Goal: Book appointment/travel/reservation

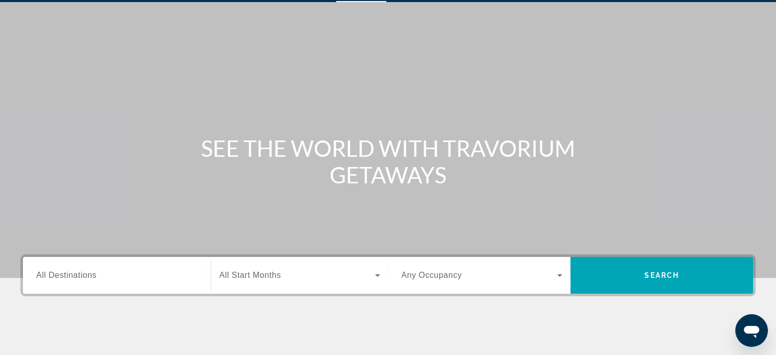
scroll to position [14, 0]
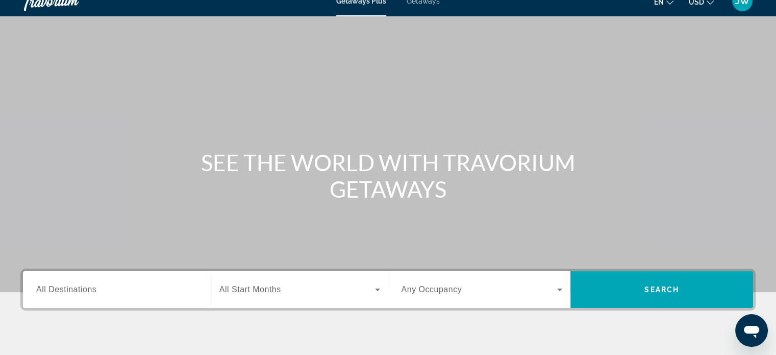
click at [126, 295] on div "Search widget" at bounding box center [116, 289] width 161 height 29
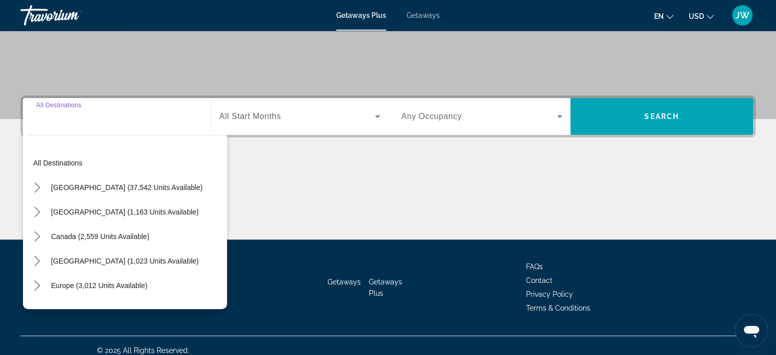
scroll to position [196, 0]
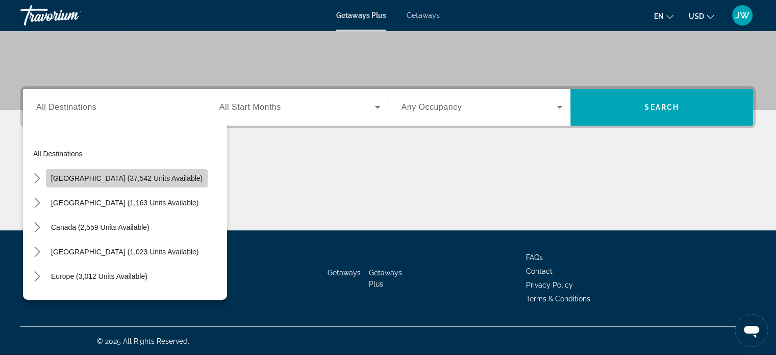
click at [138, 180] on span "[GEOGRAPHIC_DATA] (37,542 units available)" at bounding box center [127, 178] width 152 height 8
type input "**********"
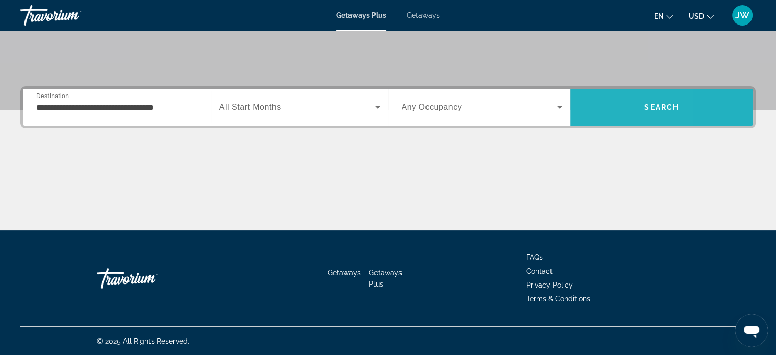
click at [594, 110] on span "Search" at bounding box center [661, 107] width 183 height 24
